Goal: Connect with others: Connect with others

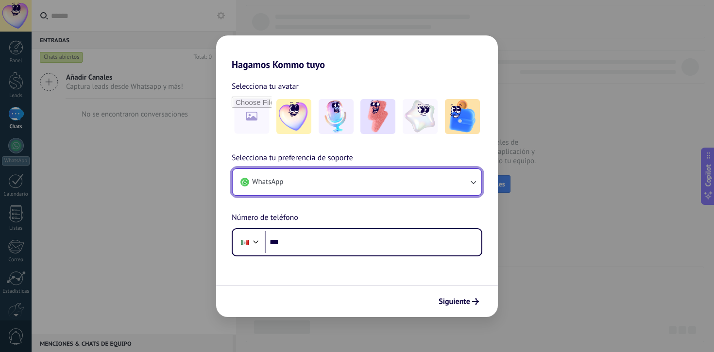
click at [294, 185] on button "WhatsApp" at bounding box center [357, 182] width 249 height 26
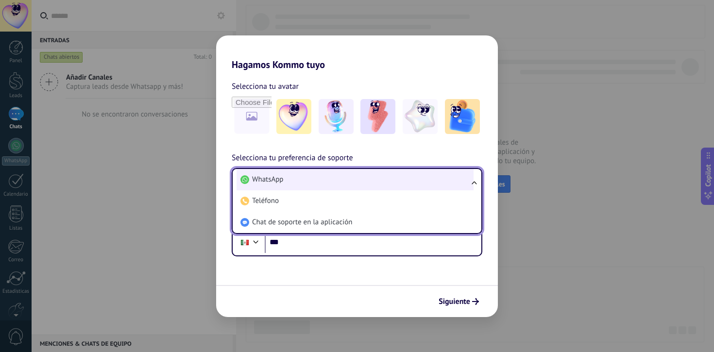
click at [294, 182] on li "WhatsApp" at bounding box center [355, 179] width 237 height 21
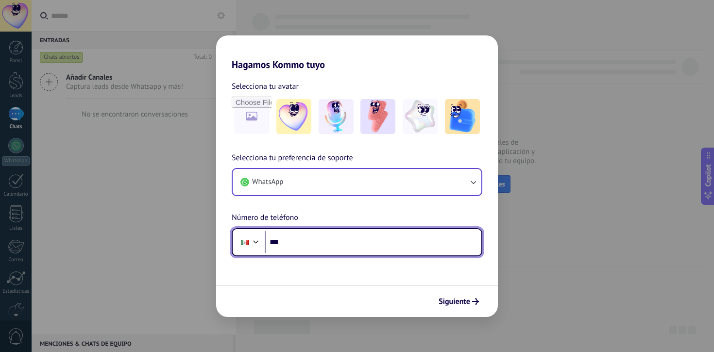
click at [305, 253] on input "***" at bounding box center [373, 242] width 217 height 22
type input "**********"
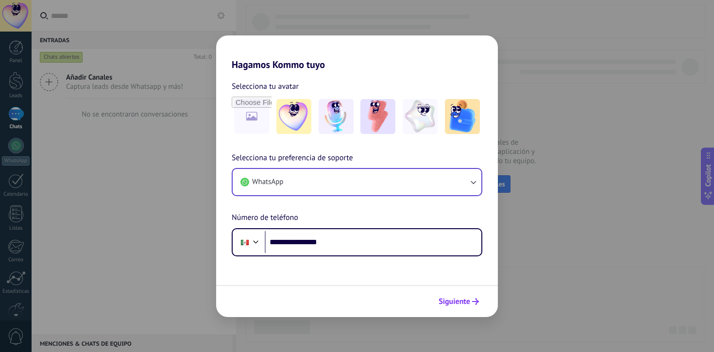
click at [457, 301] on span "Siguiente" at bounding box center [455, 301] width 32 height 7
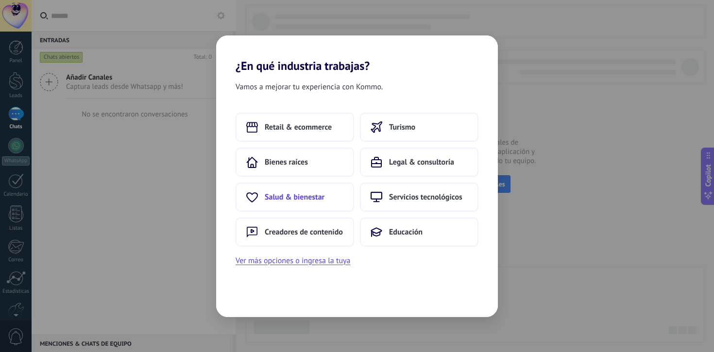
click at [308, 197] on span "Salud & bienestar" at bounding box center [295, 197] width 60 height 10
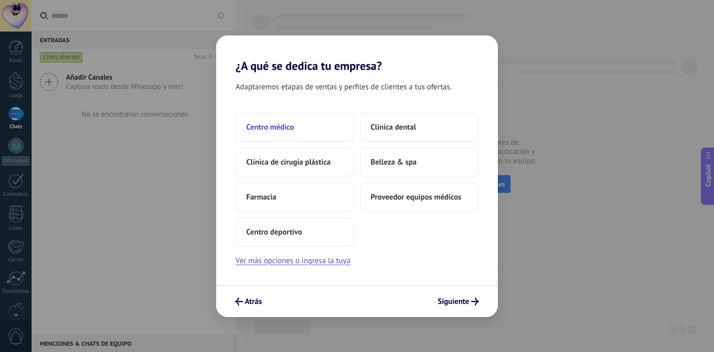
click at [297, 131] on button "Centro médico" at bounding box center [295, 127] width 119 height 29
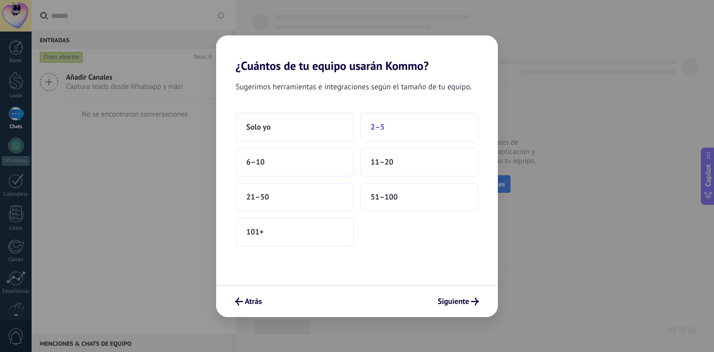
click at [387, 129] on button "2–5" at bounding box center [419, 127] width 119 height 29
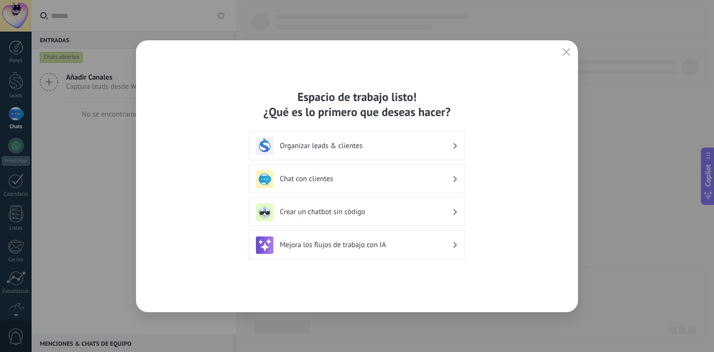
click at [413, 148] on h3 "Organizar leads & clientes" at bounding box center [366, 145] width 172 height 9
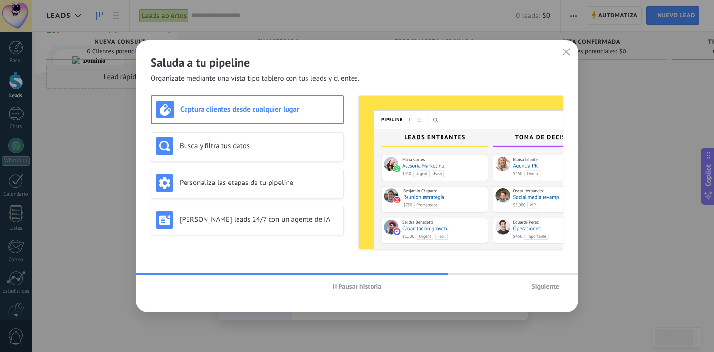
click at [542, 288] on span "Siguiente" at bounding box center [545, 286] width 28 height 7
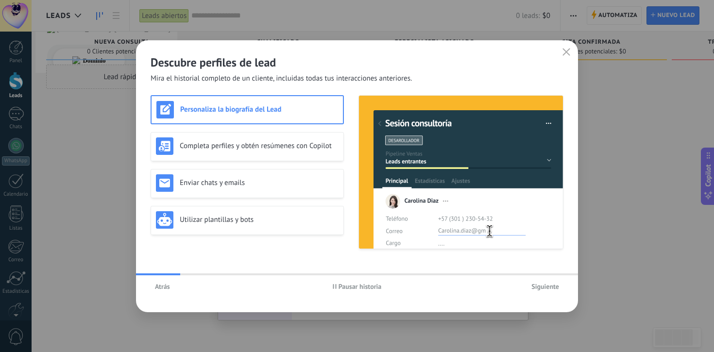
click at [542, 288] on span "Siguiente" at bounding box center [545, 286] width 28 height 7
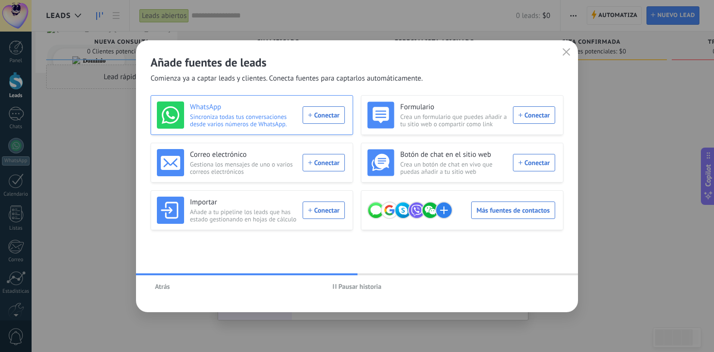
click at [318, 116] on div "WhatsApp Sincroniza todas tus conversaciones desde varios números de WhatsApp. …" at bounding box center [251, 115] width 188 height 27
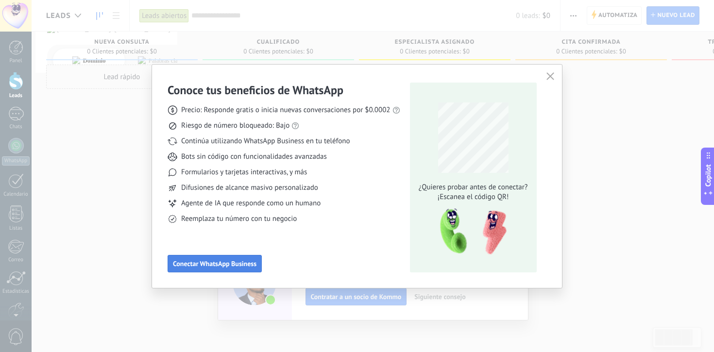
click at [223, 264] on span "Conectar WhatsApp Business" at bounding box center [215, 263] width 84 height 7
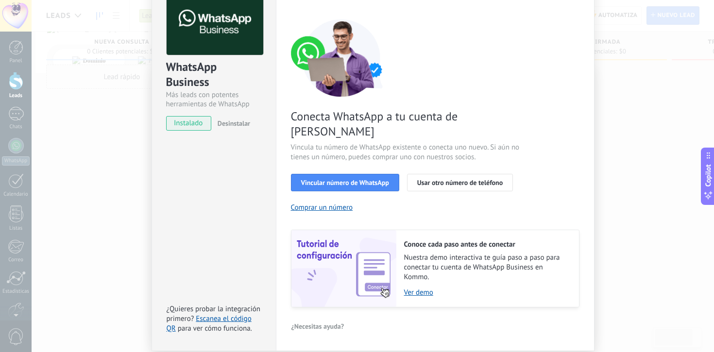
scroll to position [58, 0]
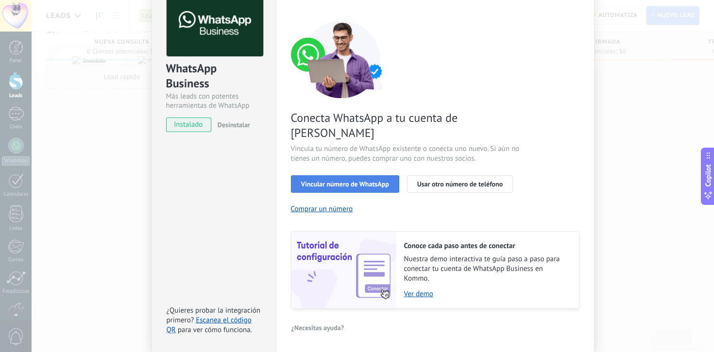
click at [357, 181] on span "Vincular número de WhatsApp" at bounding box center [345, 184] width 88 height 7
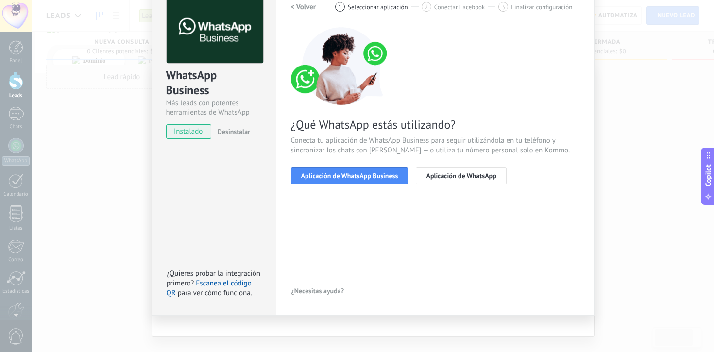
scroll to position [51, 0]
click at [369, 174] on span "Aplicación de WhatsApp Business" at bounding box center [349, 175] width 97 height 7
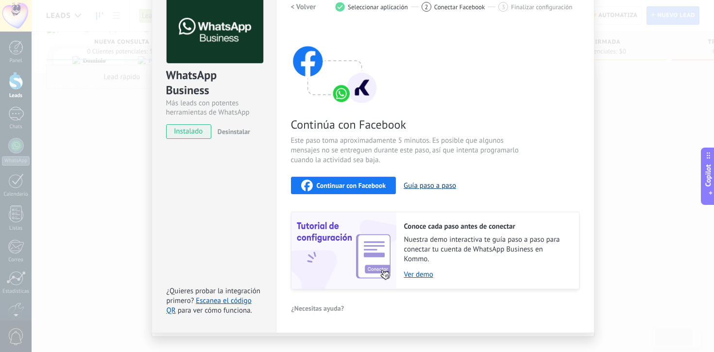
click at [433, 187] on button "Guía paso a paso" at bounding box center [430, 185] width 52 height 9
